Goal: Task Accomplishment & Management: Manage account settings

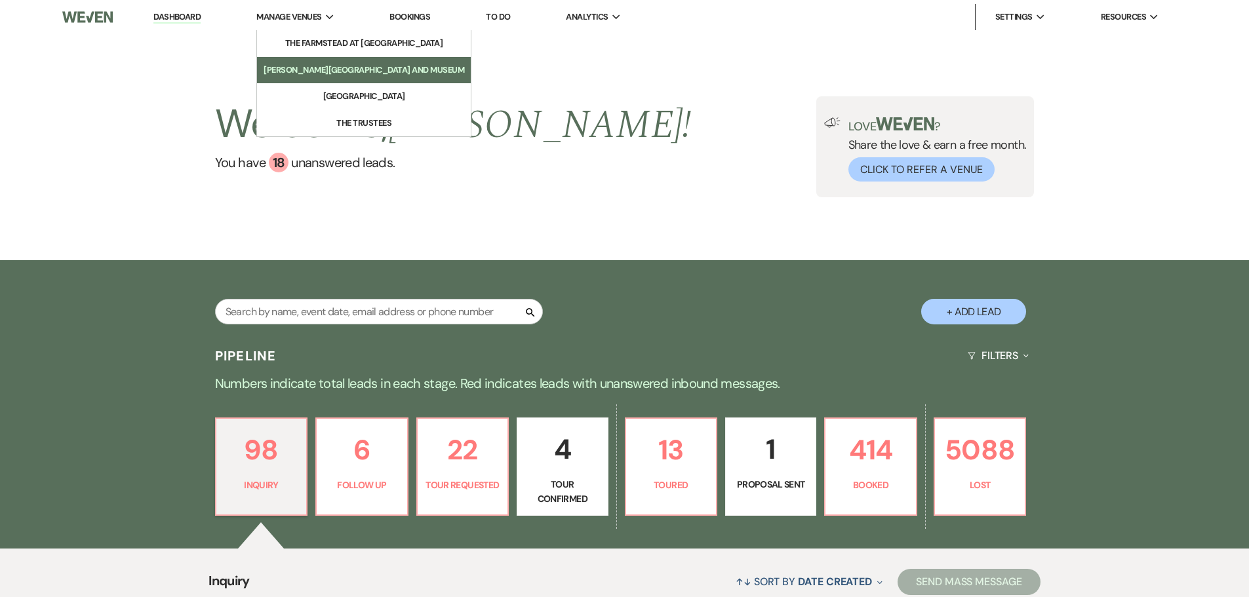
click at [322, 73] on li "[PERSON_NAME][GEOGRAPHIC_DATA] and Museum" at bounding box center [364, 70] width 201 height 13
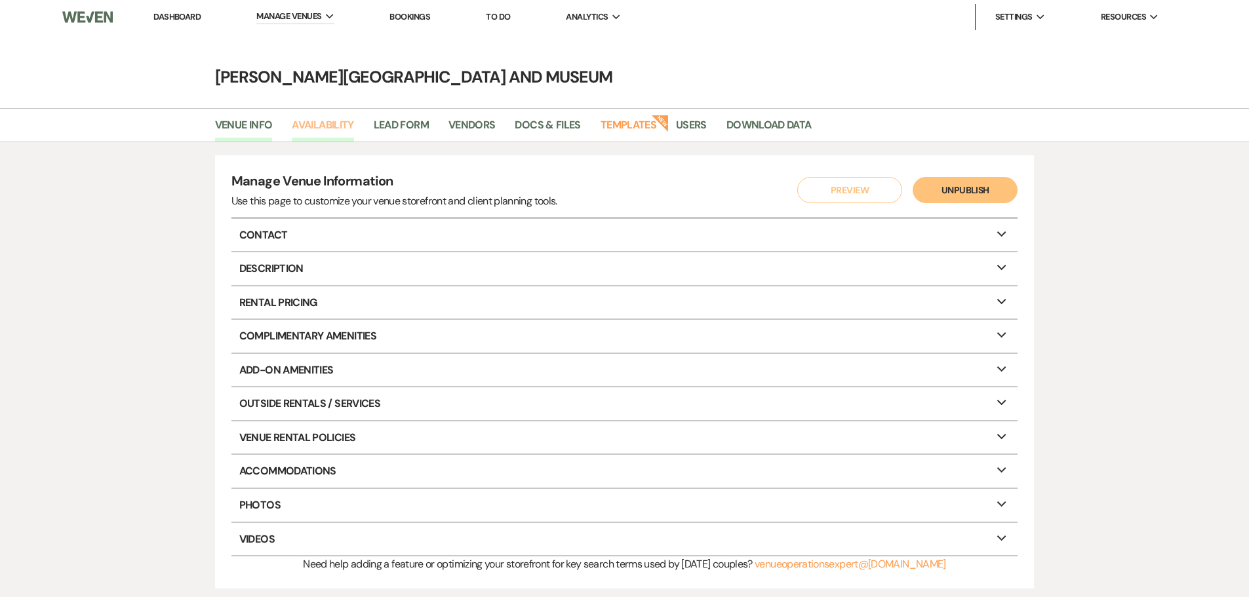
click at [314, 117] on link "Availability" at bounding box center [323, 129] width 62 height 25
select select "3"
select select "2026"
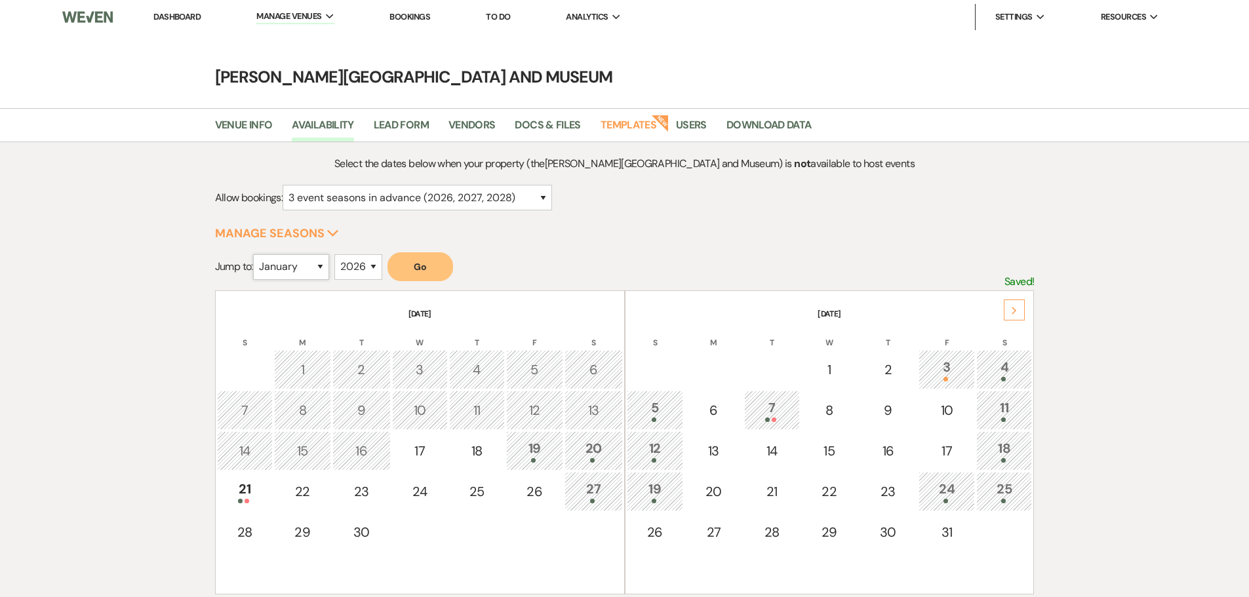
click at [325, 270] on select "January February March April May June July August September October November De…" at bounding box center [291, 267] width 76 height 26
select select "6"
click at [256, 254] on select "January February March April May June July August September October November De…" at bounding box center [291, 267] width 76 height 26
click at [440, 265] on button "Go" at bounding box center [421, 266] width 66 height 29
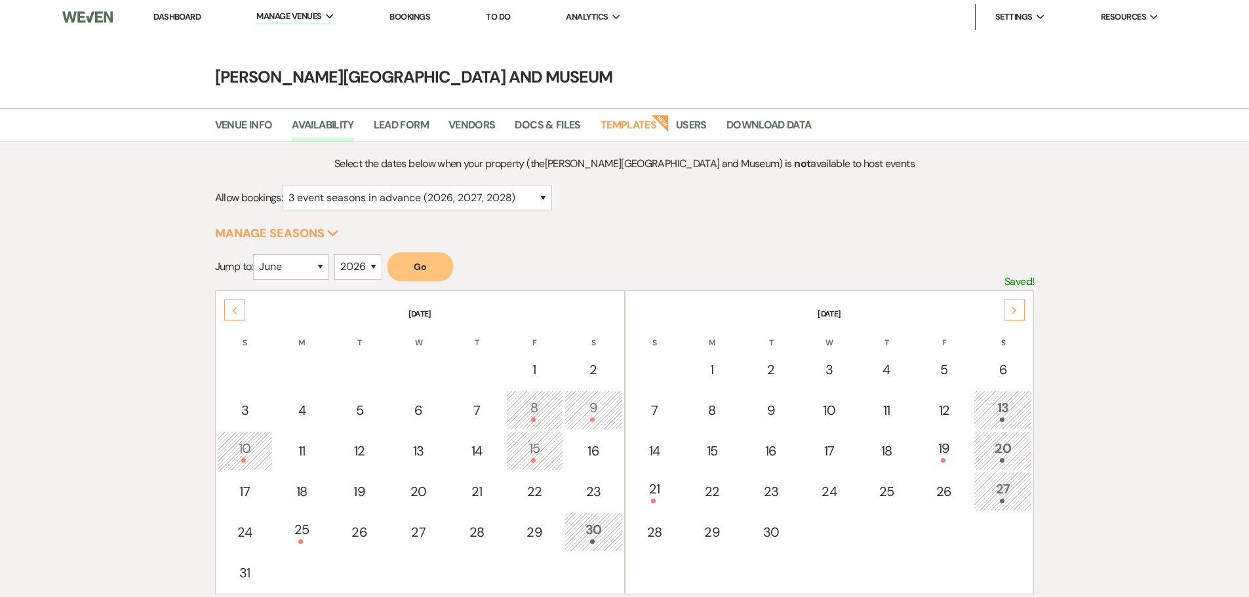
click at [1000, 404] on div "13" at bounding box center [1003, 410] width 44 height 24
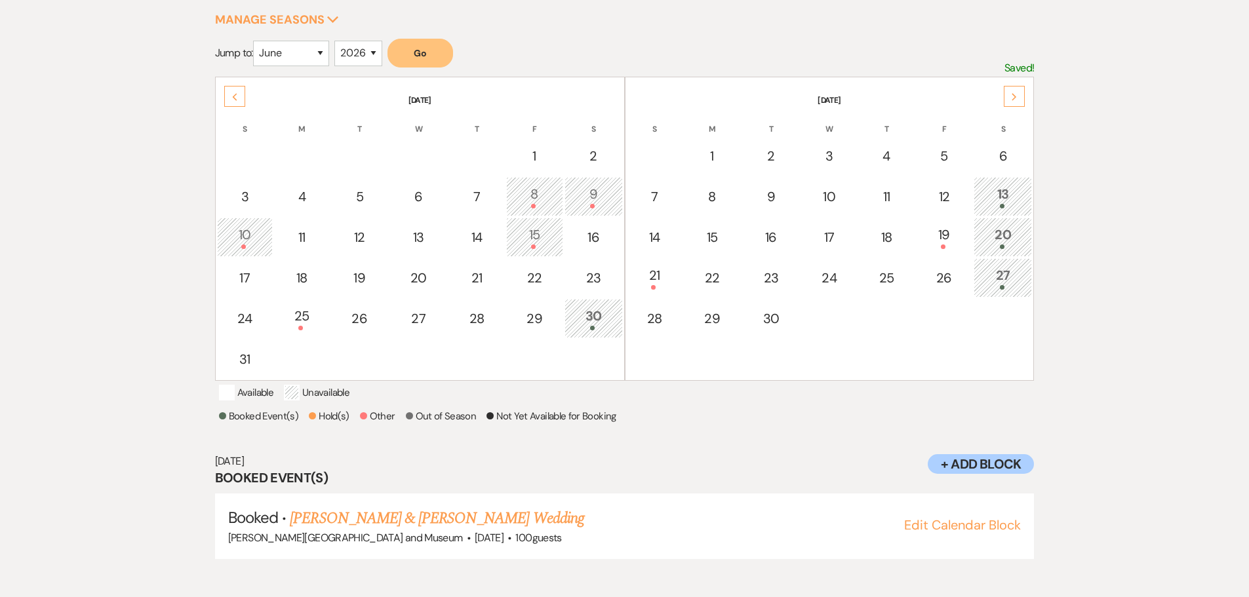
scroll to position [218, 0]
